Goal: Information Seeking & Learning: Learn about a topic

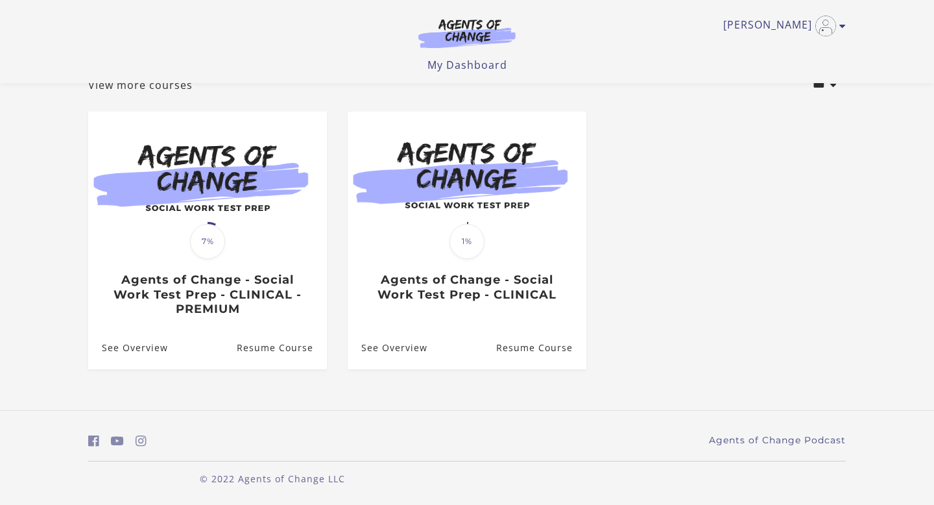
scroll to position [90, 0]
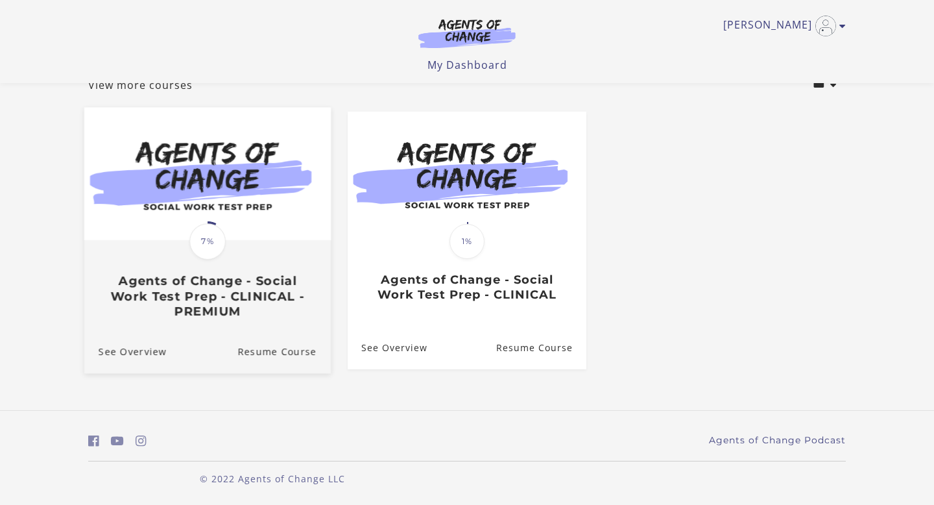
click at [196, 232] on span "7%" at bounding box center [207, 241] width 36 height 36
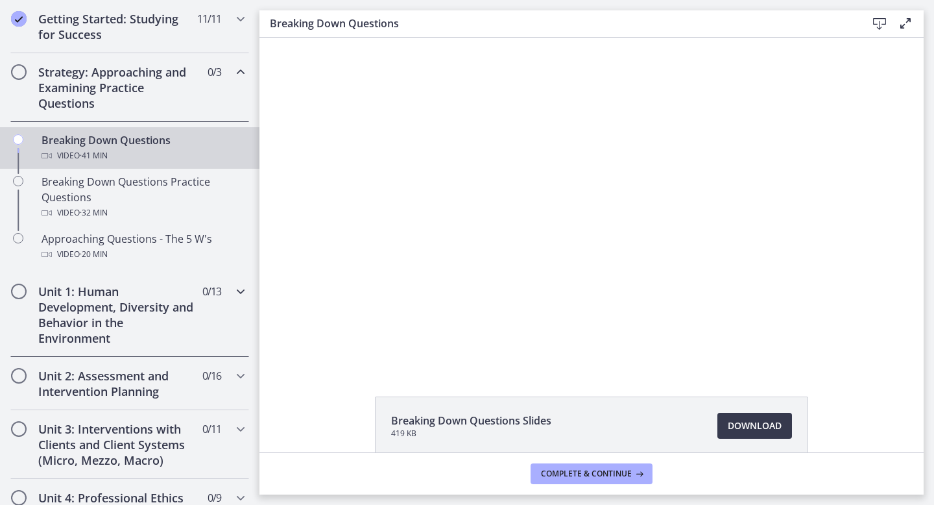
scroll to position [250, 0]
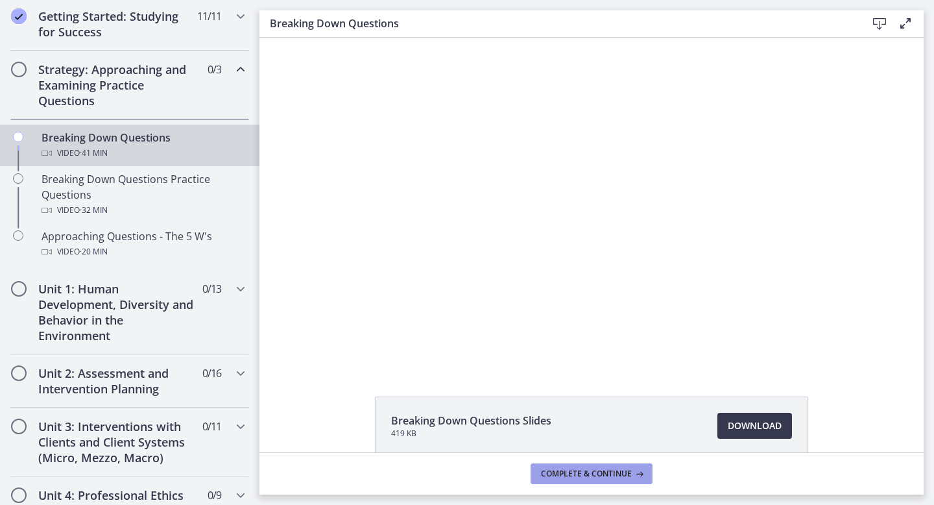
click at [557, 470] on span "Complete & continue" at bounding box center [586, 474] width 91 height 10
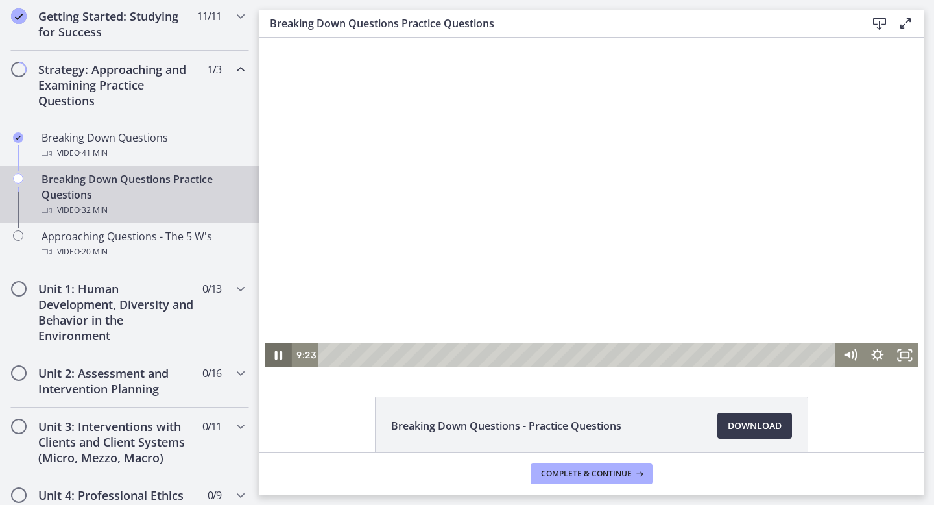
click at [276, 356] on icon "Pause" at bounding box center [279, 355] width 8 height 9
click at [265, 343] on button "Play Video" at bounding box center [278, 354] width 27 height 23
click at [476, 358] on div "9:18" at bounding box center [579, 354] width 502 height 23
click at [280, 355] on icon "Pause" at bounding box center [279, 355] width 8 height 9
click at [280, 355] on icon "Play Video" at bounding box center [280, 355] width 8 height 12
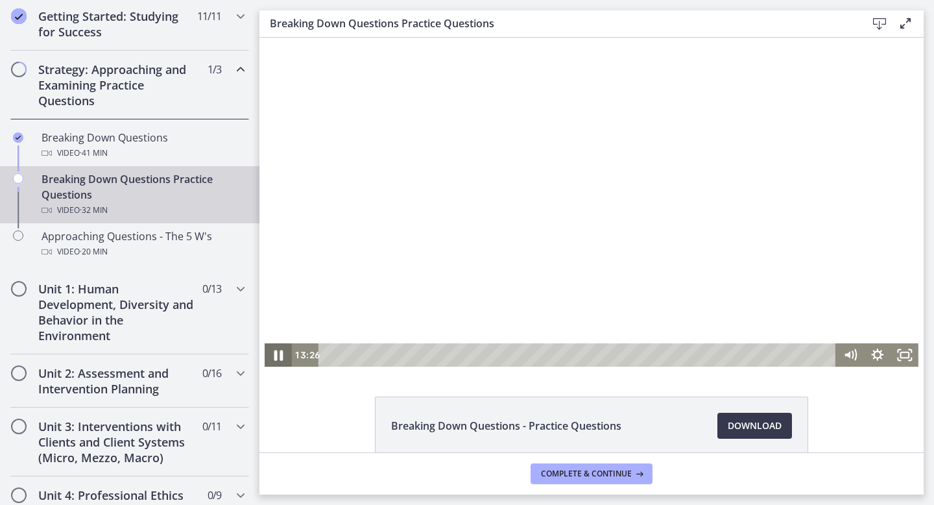
click at [280, 355] on icon "Pause" at bounding box center [278, 355] width 9 height 10
click at [280, 355] on icon "Play Video" at bounding box center [280, 355] width 8 height 12
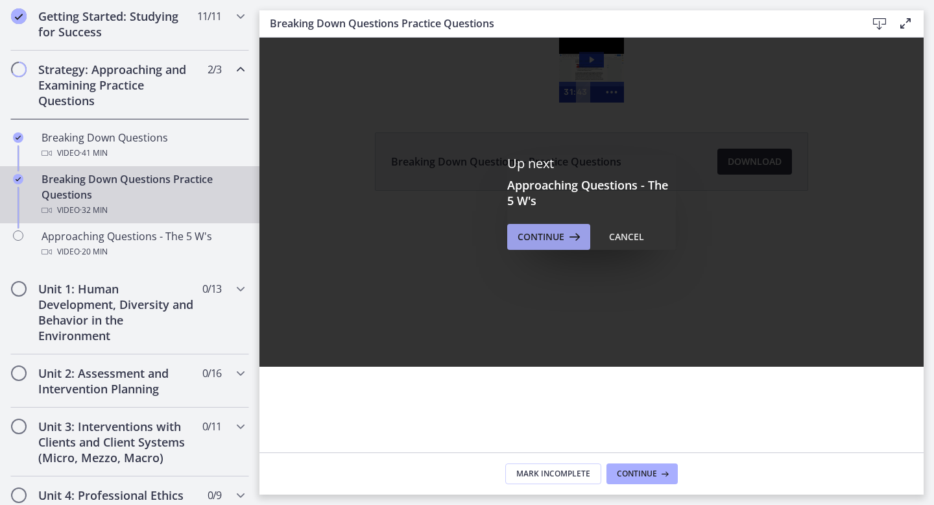
click at [551, 237] on span "Continue" at bounding box center [541, 237] width 47 height 16
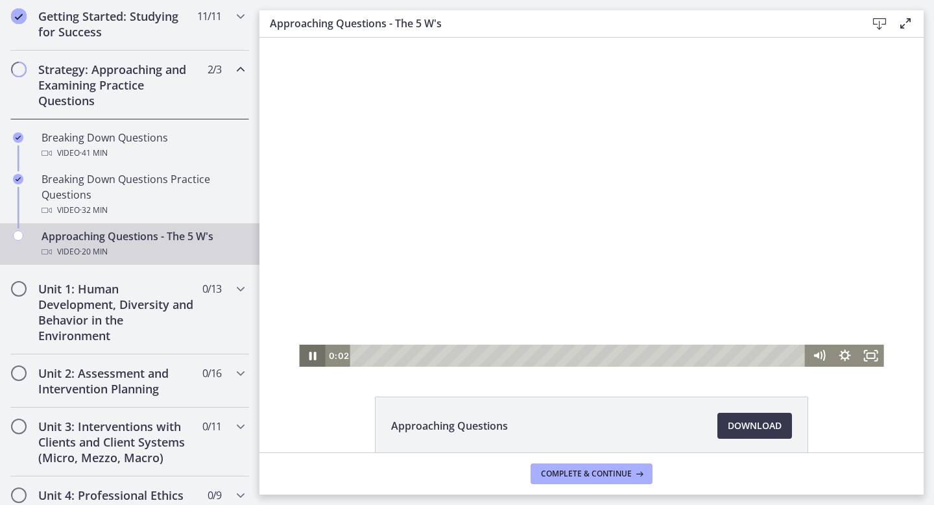
click at [309, 356] on icon "Pause" at bounding box center [312, 356] width 7 height 8
